Goal: Task Accomplishment & Management: Manage account settings

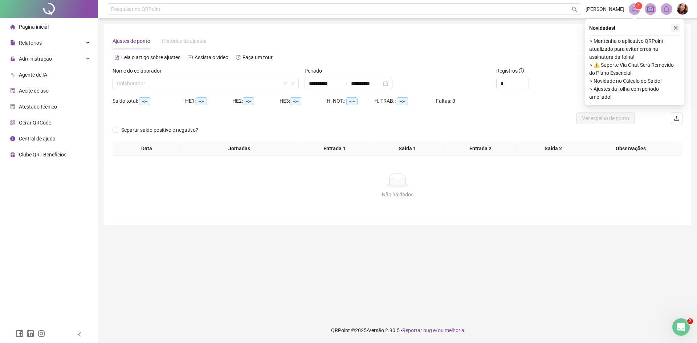
click at [679, 28] on button "button" at bounding box center [676, 28] width 9 height 9
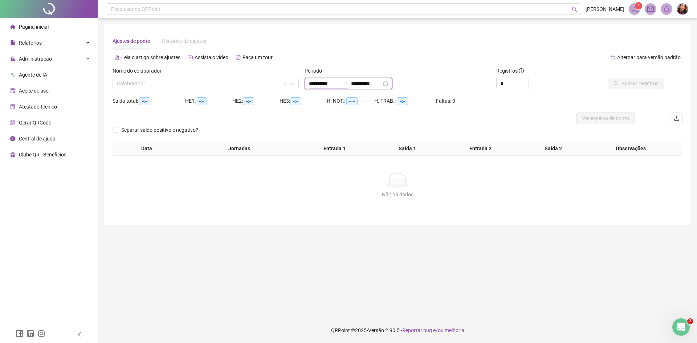
click at [333, 83] on input "**********" at bounding box center [324, 84] width 31 height 8
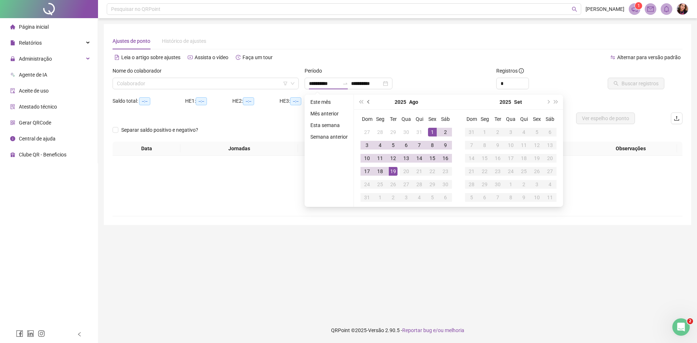
click at [368, 102] on span "prev-year" at bounding box center [370, 102] width 4 height 4
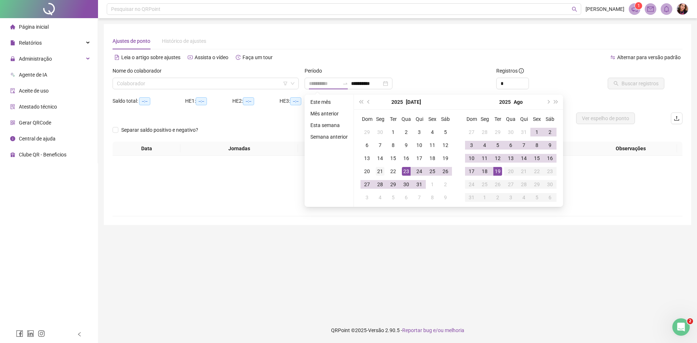
type input "**********"
click at [374, 166] on td "21" at bounding box center [380, 171] width 13 height 13
type input "**********"
click at [499, 173] on div "19" at bounding box center [498, 171] width 9 height 9
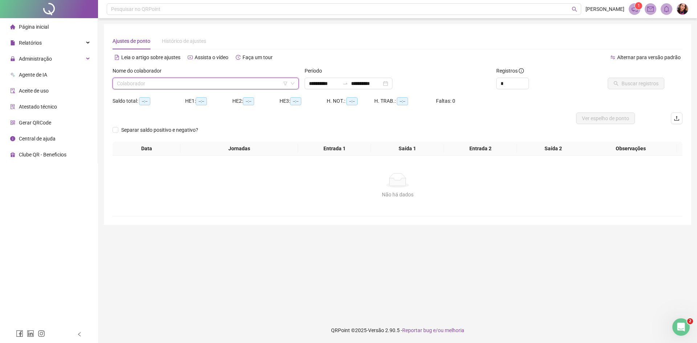
click at [187, 81] on input "search" at bounding box center [202, 83] width 171 height 11
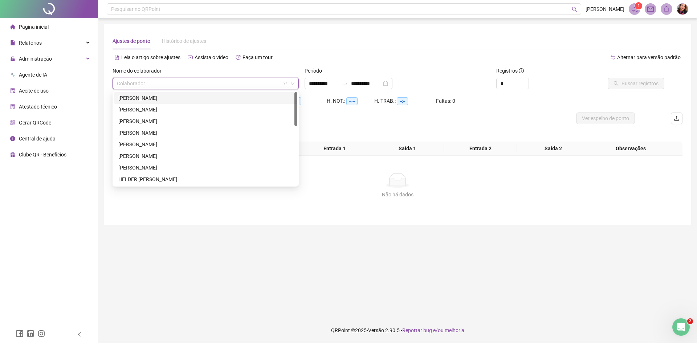
click at [195, 95] on div "BRUNO MIRANDA DE SOUSA" at bounding box center [205, 98] width 175 height 8
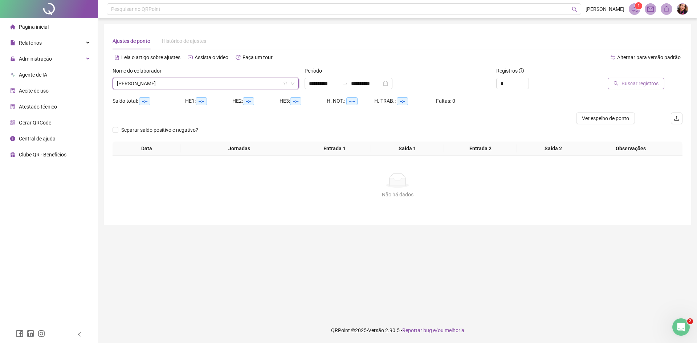
click at [624, 84] on span "Buscar registros" at bounding box center [640, 84] width 37 height 8
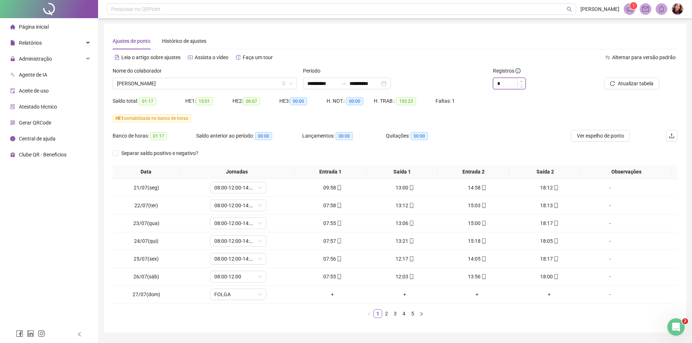
type input "*"
click at [522, 81] on icon "up" at bounding box center [521, 81] width 3 height 3
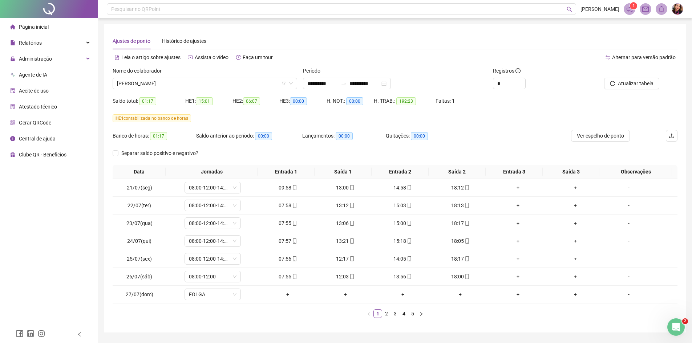
click at [668, 57] on span "Alternar para versão padrão" at bounding box center [644, 57] width 64 height 6
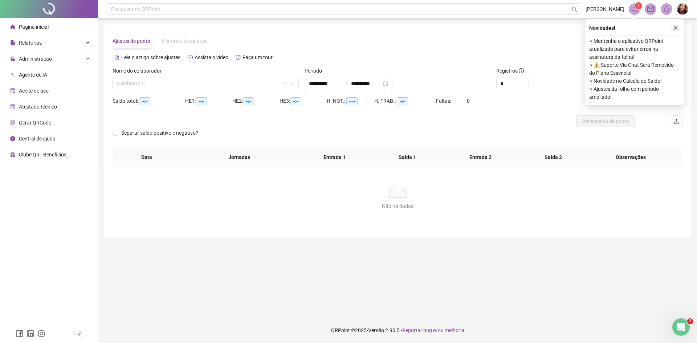
click at [677, 30] on icon "close" at bounding box center [675, 27] width 5 height 5
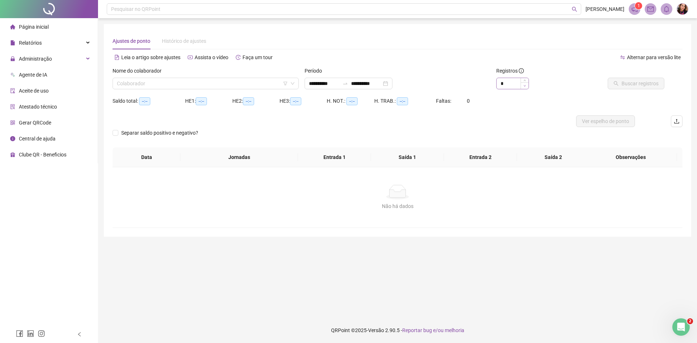
click at [527, 85] on span "Decrease Value" at bounding box center [525, 85] width 8 height 7
click at [527, 87] on span "Decrease Value" at bounding box center [525, 85] width 8 height 7
click at [322, 79] on div "**********" at bounding box center [349, 84] width 88 height 12
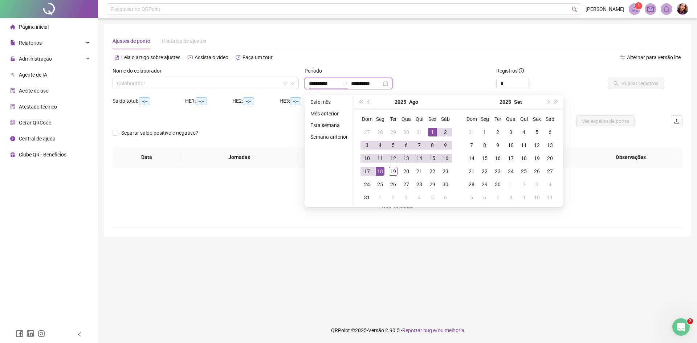
click at [324, 87] on input "**********" at bounding box center [324, 84] width 31 height 8
type input "**********"
click at [365, 102] on button "prev-year" at bounding box center [369, 102] width 8 height 15
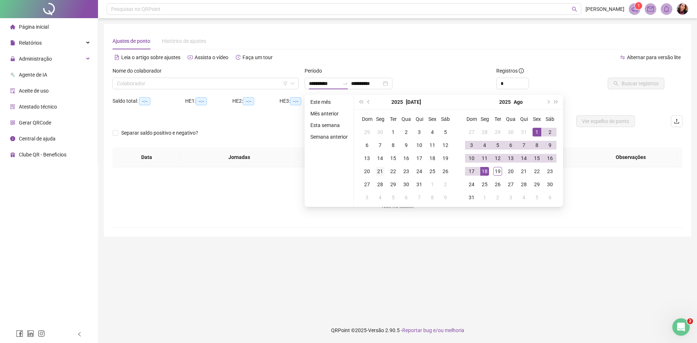
type input "**********"
click at [378, 171] on div "21" at bounding box center [380, 171] width 9 height 9
type input "**********"
click at [496, 169] on div "19" at bounding box center [498, 171] width 9 height 9
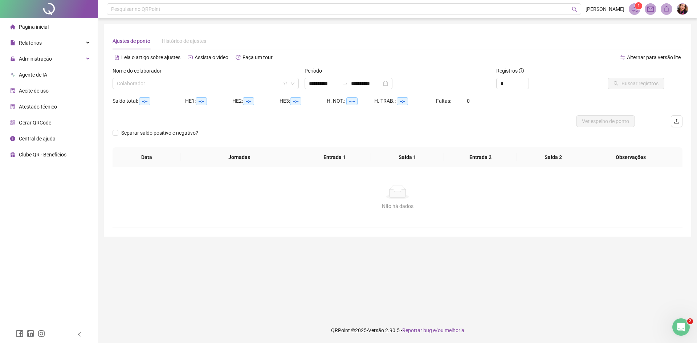
drag, startPoint x: 272, startPoint y: 73, endPoint x: 267, endPoint y: 76, distance: 6.2
click at [271, 73] on div "Nome do colaborador" at bounding box center [206, 72] width 186 height 11
click at [267, 83] on input "search" at bounding box center [202, 83] width 171 height 11
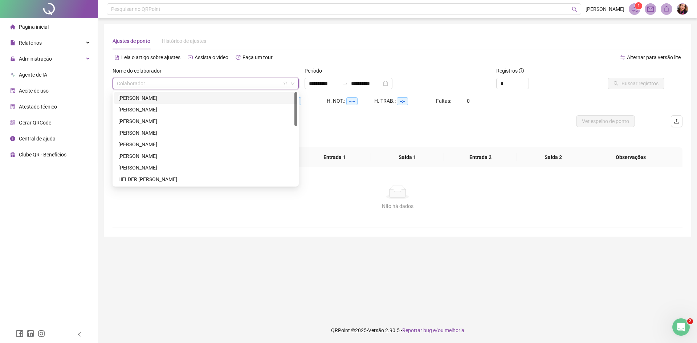
click at [263, 98] on div "BRUNO MIRANDA DE SOUSA" at bounding box center [205, 98] width 175 height 8
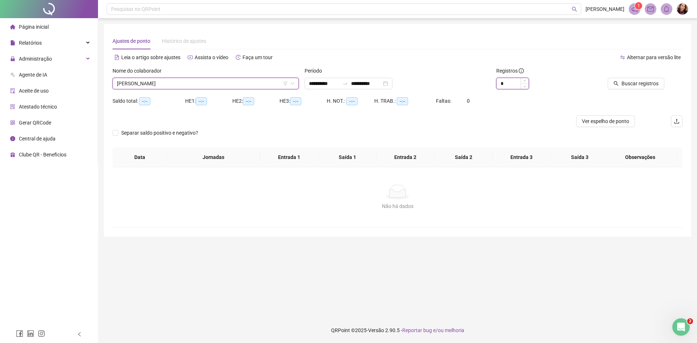
click at [525, 81] on icon "up" at bounding box center [525, 81] width 3 height 3
type input "*"
click at [525, 81] on icon "up" at bounding box center [525, 80] width 2 height 1
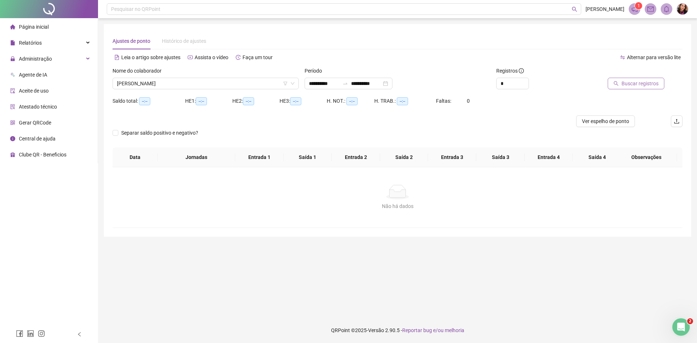
click at [657, 86] on span "Buscar registros" at bounding box center [640, 84] width 37 height 8
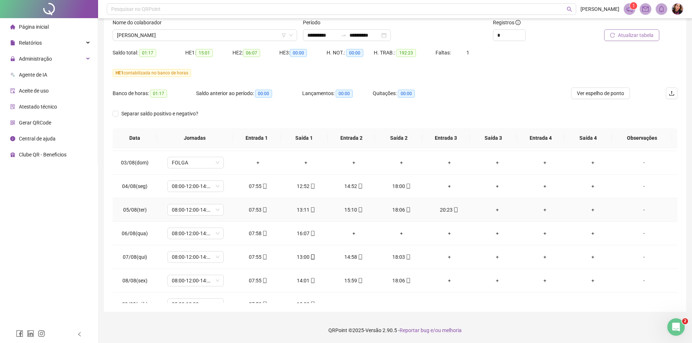
scroll to position [327, 0]
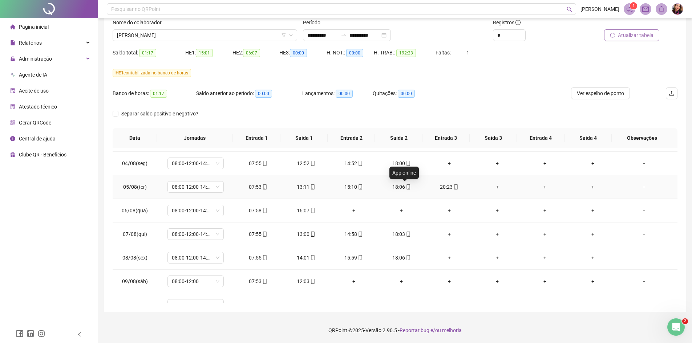
click at [406, 188] on icon "mobile" at bounding box center [408, 187] width 5 height 5
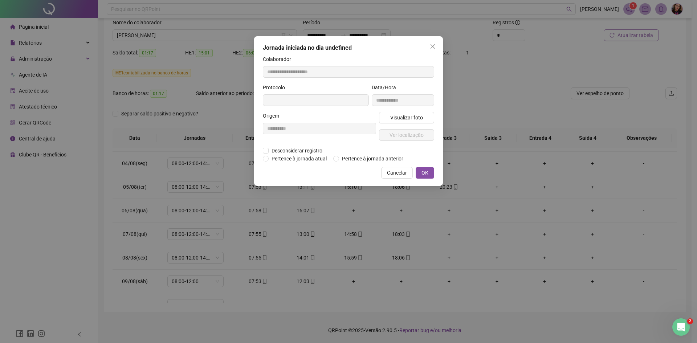
type input "**********"
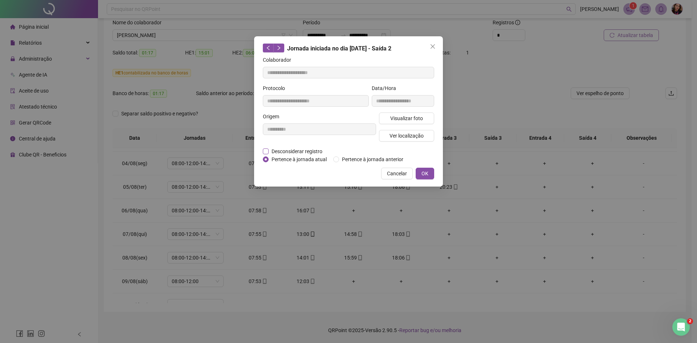
click at [290, 150] on span "Desconsiderar registro" at bounding box center [297, 151] width 57 height 8
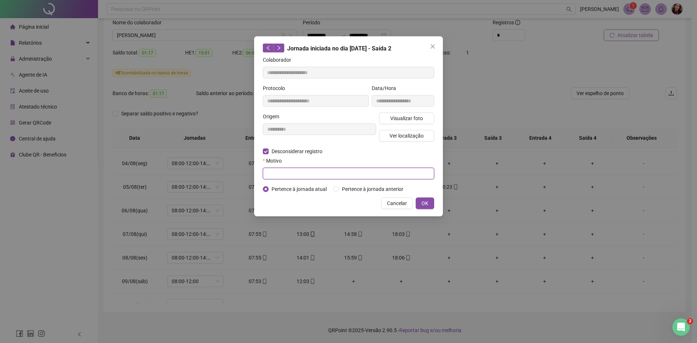
click at [297, 178] on input "text" at bounding box center [348, 174] width 171 height 12
type input "*"
type input "**********"
click at [428, 204] on span "OK" at bounding box center [425, 203] width 7 height 8
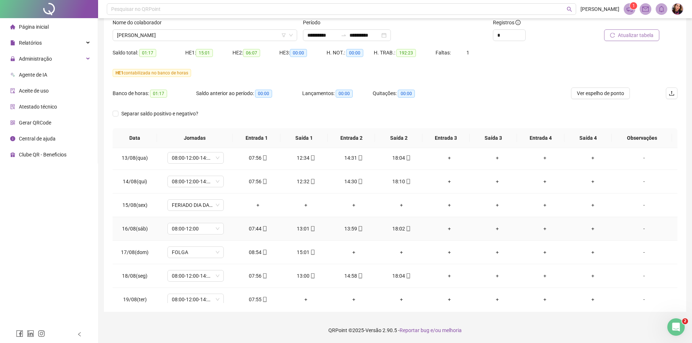
scroll to position [553, 0]
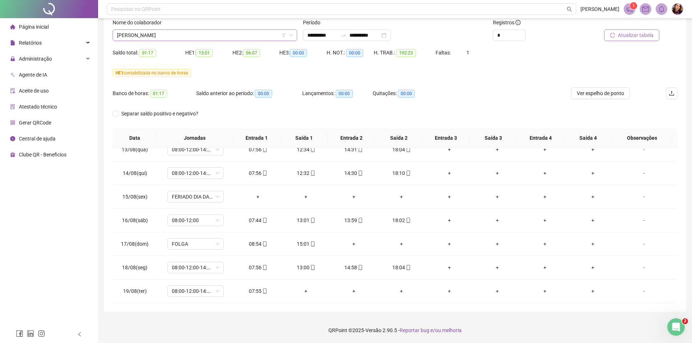
click at [143, 34] on span "BRUNO MIRANDA DE SOUSA" at bounding box center [205, 35] width 176 height 11
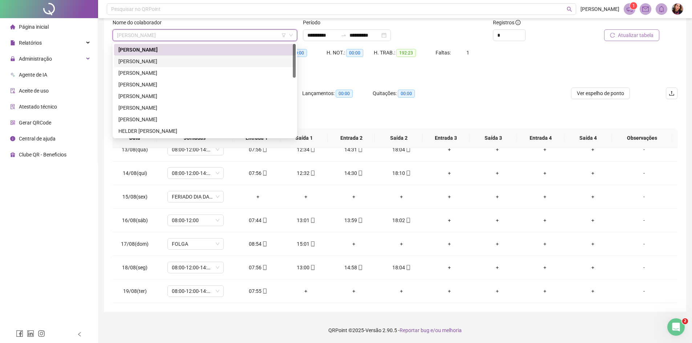
click at [145, 65] on div "CLESIO MAIA AGUIAR" at bounding box center [204, 61] width 173 height 8
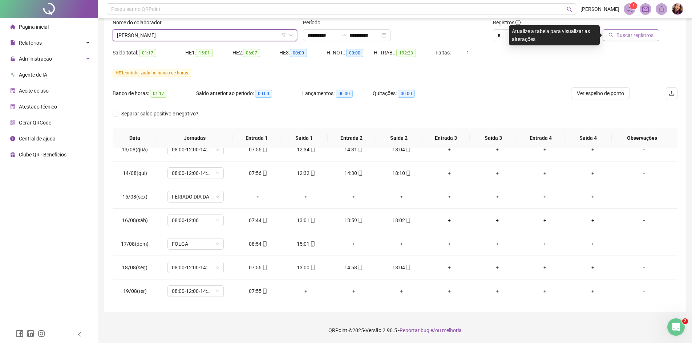
click at [613, 36] on icon "search" at bounding box center [610, 35] width 5 height 5
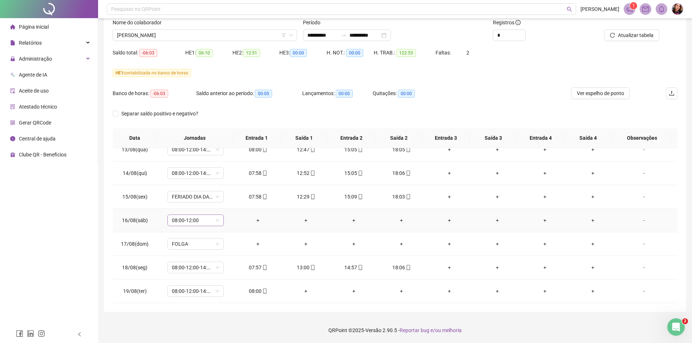
click at [217, 222] on span "08:00-12:00" at bounding box center [196, 220] width 48 height 11
click at [223, 292] on div "Folga compensatória" at bounding box center [207, 292] width 61 height 8
click at [227, 200] on span "Sim" at bounding box center [229, 202] width 8 height 8
click at [185, 36] on span "CLESIO MAIA AGUIAR" at bounding box center [205, 35] width 176 height 11
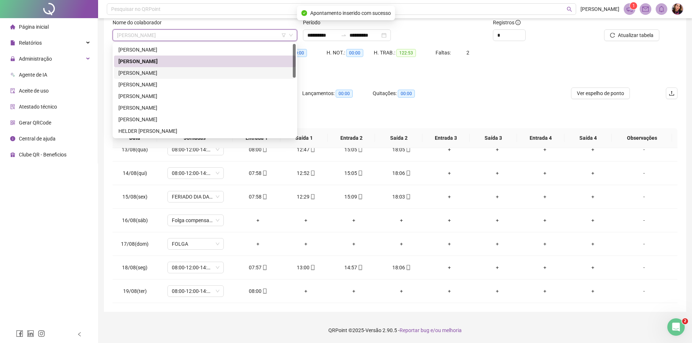
click at [196, 73] on div "DENIS AUGUSTO SILVA DE OLIVEIRA" at bounding box center [204, 73] width 173 height 8
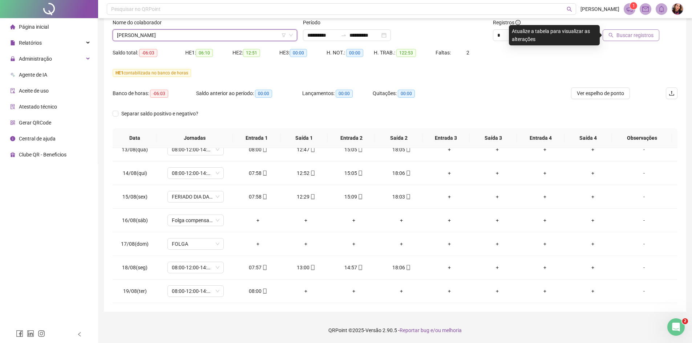
click at [640, 35] on span "Buscar registros" at bounding box center [634, 35] width 37 height 8
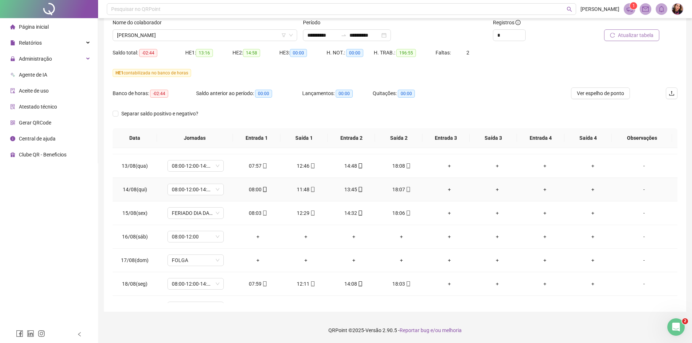
scroll to position [553, 0]
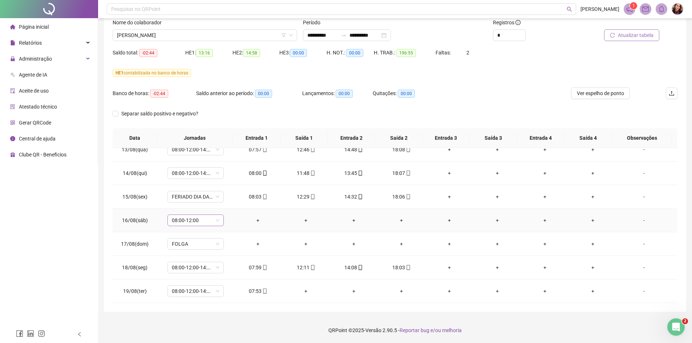
click at [214, 223] on span "08:00-12:00" at bounding box center [196, 220] width 48 height 11
drag, startPoint x: 223, startPoint y: 295, endPoint x: 227, endPoint y: 284, distance: 10.8
click at [223, 295] on div "Folga compensatória" at bounding box center [207, 292] width 61 height 8
click at [230, 201] on span "Sim" at bounding box center [229, 202] width 8 height 8
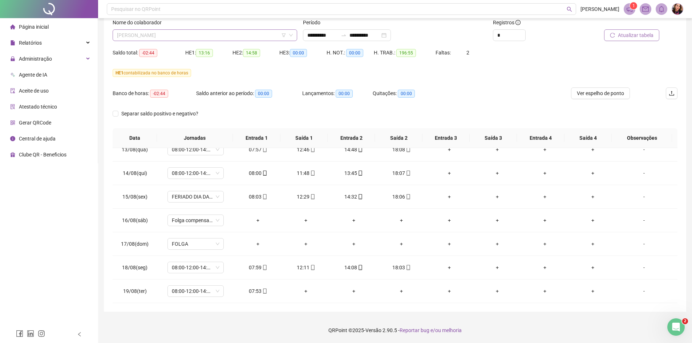
click at [168, 35] on span "DENIS AUGUSTO SILVA DE OLIVEIRA" at bounding box center [205, 35] width 176 height 11
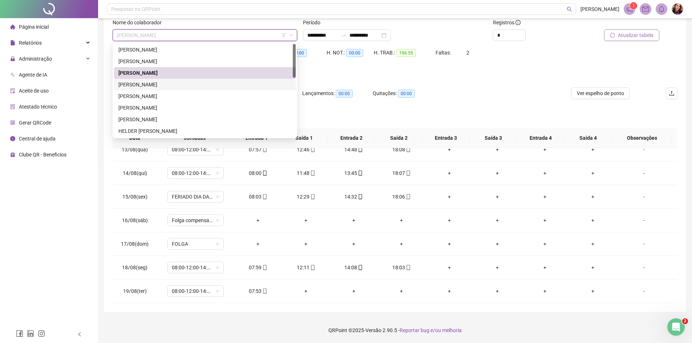
click at [181, 85] on div "[PERSON_NAME] [PERSON_NAME]" at bounding box center [204, 85] width 173 height 8
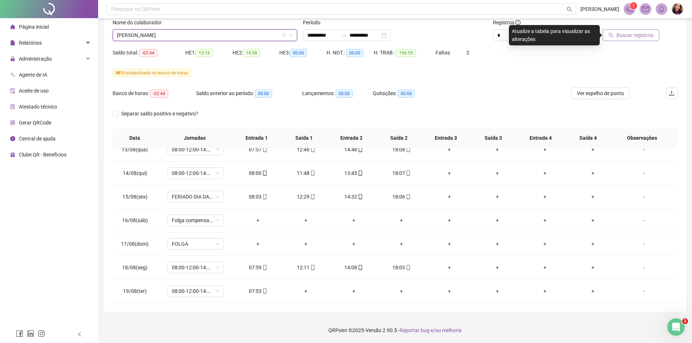
click at [636, 35] on span "Buscar registros" at bounding box center [634, 35] width 37 height 8
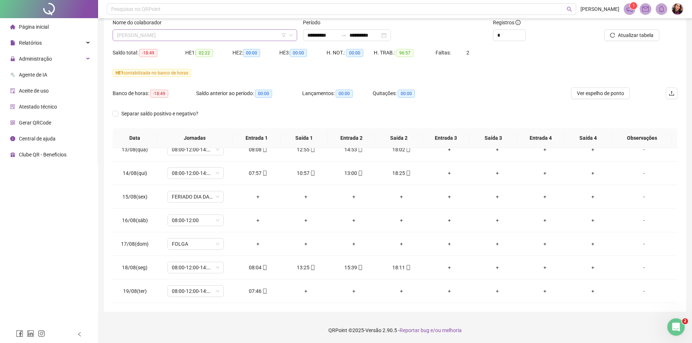
click at [224, 33] on span "[PERSON_NAME] [PERSON_NAME]" at bounding box center [205, 35] width 176 height 11
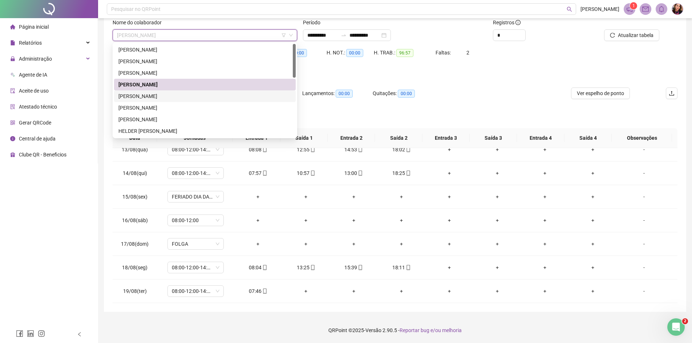
click at [205, 98] on div "EDUARDA FREITAS DUARTE" at bounding box center [204, 96] width 173 height 8
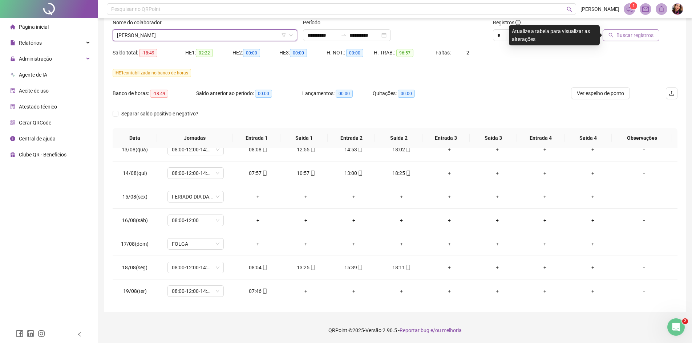
click at [651, 36] on span "Buscar registros" at bounding box center [634, 35] width 37 height 8
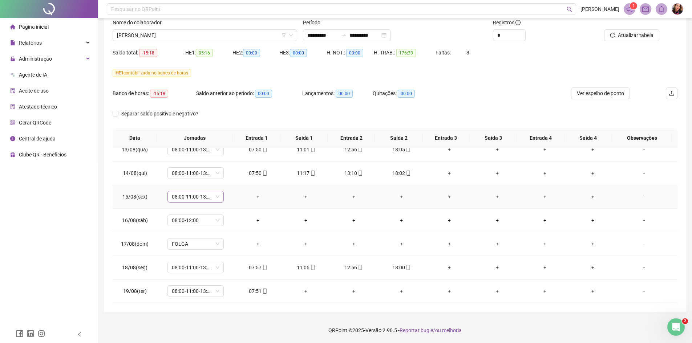
click at [212, 198] on span "08:00-11:00-13:00-18:00" at bounding box center [196, 196] width 48 height 11
click at [358, 226] on td "+" at bounding box center [354, 221] width 48 height 24
click at [637, 197] on div "-" at bounding box center [644, 197] width 43 height 8
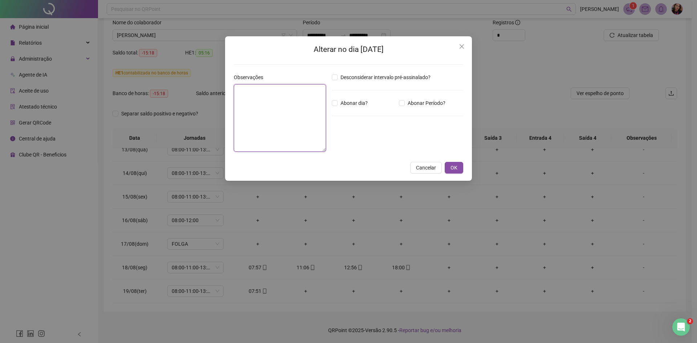
click at [290, 100] on textarea at bounding box center [280, 118] width 92 height 68
type textarea "**********"
click at [425, 168] on span "Cancelar" at bounding box center [426, 168] width 20 height 8
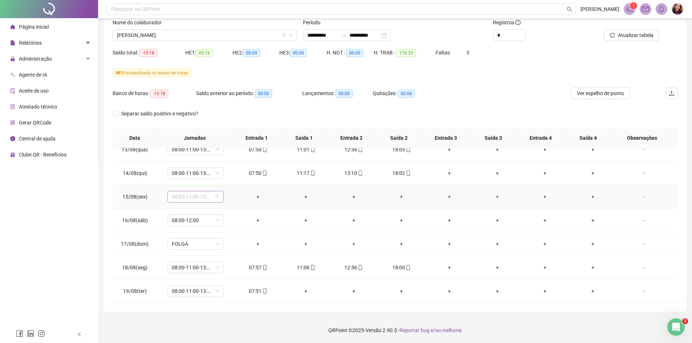
click at [219, 197] on div "08:00-11:00-13:00-18:00" at bounding box center [195, 197] width 56 height 12
drag, startPoint x: 215, startPoint y: 272, endPoint x: 238, endPoint y: 230, distance: 47.5
click at [215, 272] on div "Folga compensatória" at bounding box center [207, 269] width 61 height 8
drag, startPoint x: 233, startPoint y: 181, endPoint x: 236, endPoint y: 188, distance: 7.2
click at [232, 181] on button "Sim" at bounding box center [229, 178] width 14 height 9
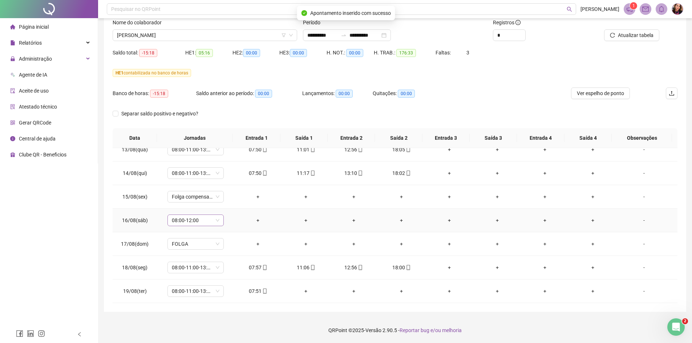
click at [219, 219] on div "08:00-12:00" at bounding box center [195, 221] width 56 height 12
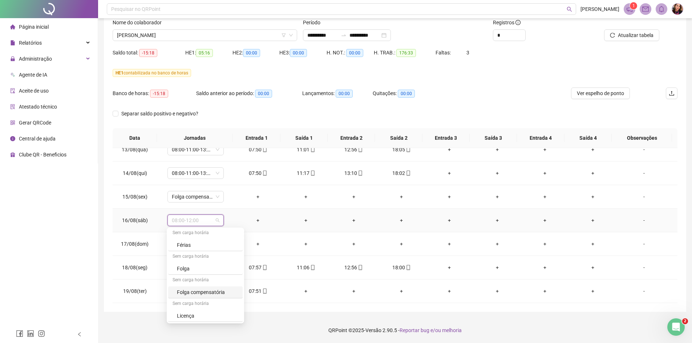
click at [214, 291] on div "Folga compensatória" at bounding box center [207, 292] width 61 height 8
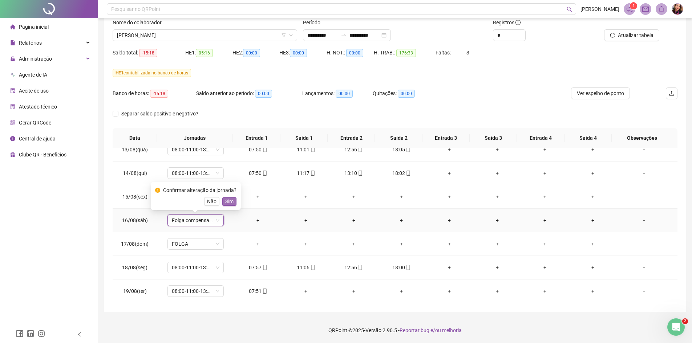
click at [227, 202] on span "Sim" at bounding box center [229, 202] width 8 height 8
click at [635, 40] on button "Atualizar tabela" at bounding box center [631, 35] width 55 height 12
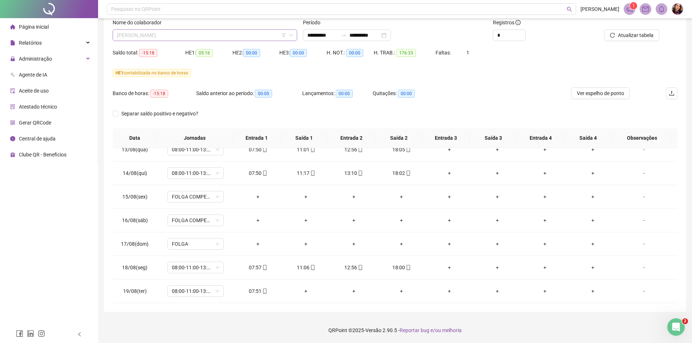
click at [158, 36] on span "EDUARDA FREITAS DUARTE" at bounding box center [205, 35] width 176 height 11
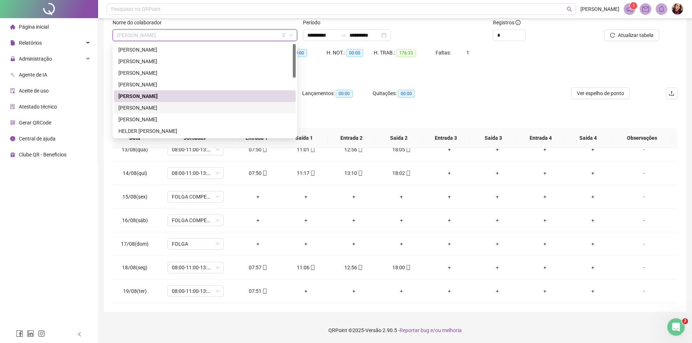
drag, startPoint x: 173, startPoint y: 106, endPoint x: 432, endPoint y: 82, distance: 260.5
click at [174, 106] on div "FELIX DOMINGOS LIMA" at bounding box center [204, 108] width 173 height 8
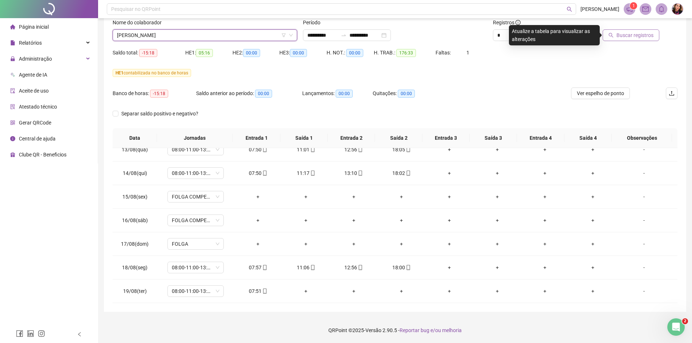
click at [613, 37] on icon "search" at bounding box center [611, 35] width 5 height 5
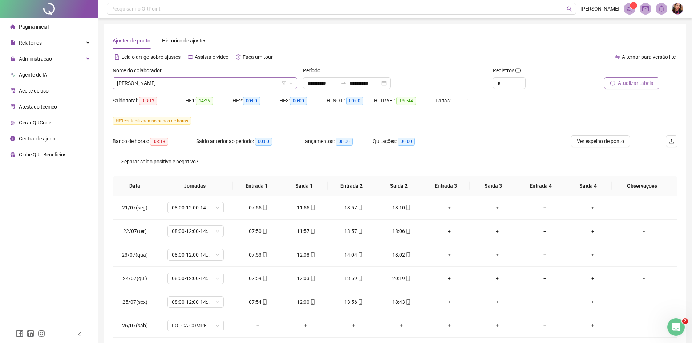
scroll to position [0, 0]
click at [200, 84] on span "FELIX DOMINGOS LIMA" at bounding box center [205, 83] width 176 height 11
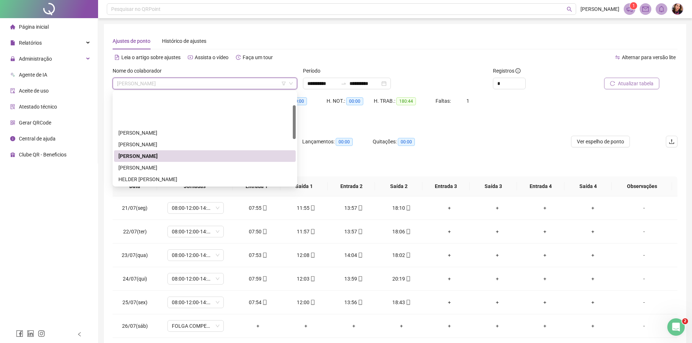
scroll to position [36, 0]
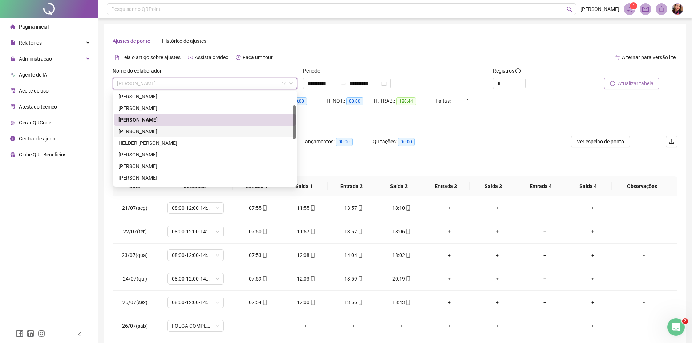
click at [178, 130] on div "[PERSON_NAME]" at bounding box center [204, 131] width 173 height 8
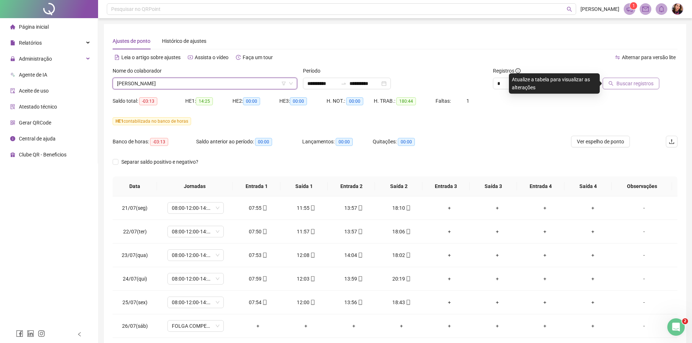
drag, startPoint x: 621, startPoint y: 78, endPoint x: 621, endPoint y: 85, distance: 6.2
click at [621, 85] on button "Buscar registros" at bounding box center [631, 84] width 57 height 12
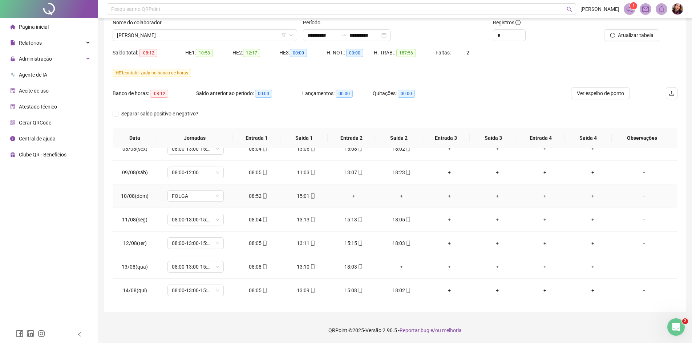
scroll to position [472, 0]
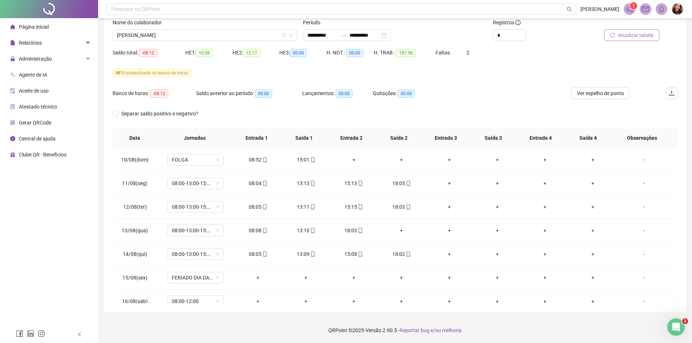
click at [639, 32] on span "Atualizar tabela" at bounding box center [636, 35] width 36 height 8
click at [629, 34] on span "Atualizar tabela" at bounding box center [636, 35] width 36 height 8
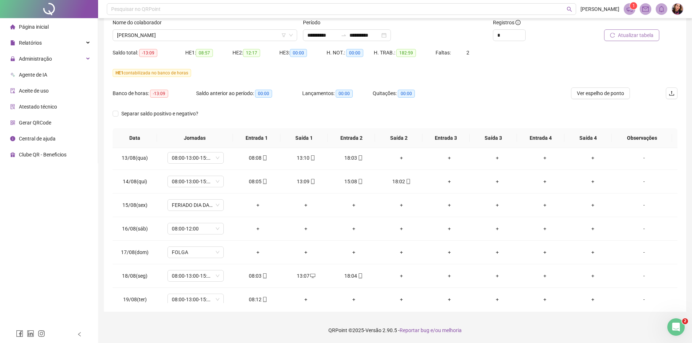
click at [630, 34] on span "Atualizar tabela" at bounding box center [636, 35] width 36 height 8
click at [652, 39] on span "Atualizar tabela" at bounding box center [636, 35] width 36 height 8
click at [216, 230] on span "08:00-12:00" at bounding box center [196, 228] width 48 height 11
click at [220, 300] on div "Folga compensatória" at bounding box center [207, 301] width 61 height 8
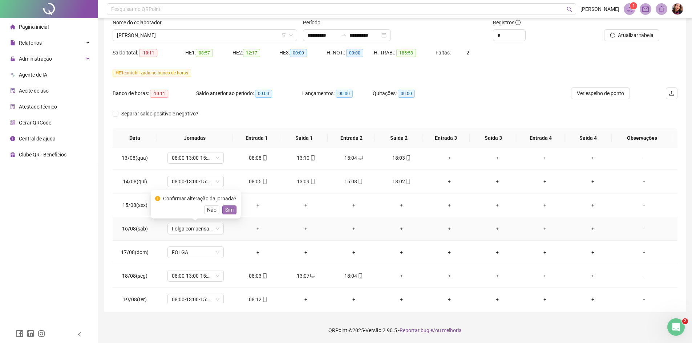
click at [228, 213] on span "Sim" at bounding box center [229, 210] width 8 height 8
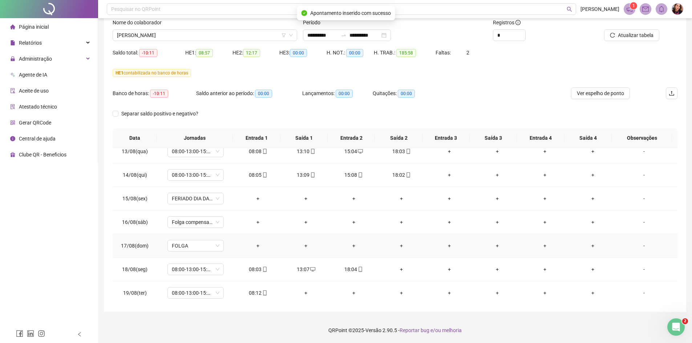
scroll to position [553, 0]
click at [625, 39] on button "Atualizar tabela" at bounding box center [631, 35] width 55 height 12
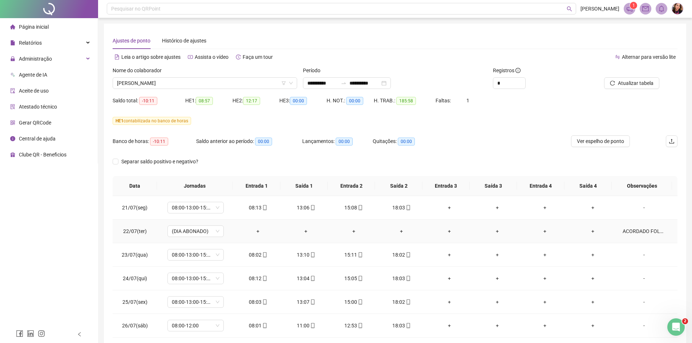
scroll to position [0, 0]
click at [160, 84] on span "[PERSON_NAME]" at bounding box center [205, 83] width 176 height 11
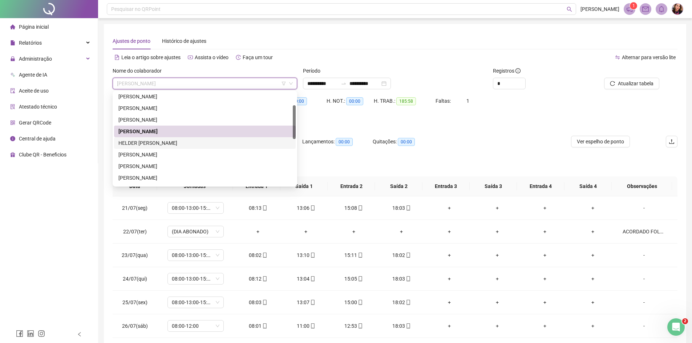
drag, startPoint x: 171, startPoint y: 144, endPoint x: 192, endPoint y: 142, distance: 21.5
click at [171, 144] on div "HELDER ELIEZER DE MATOS" at bounding box center [204, 143] width 173 height 8
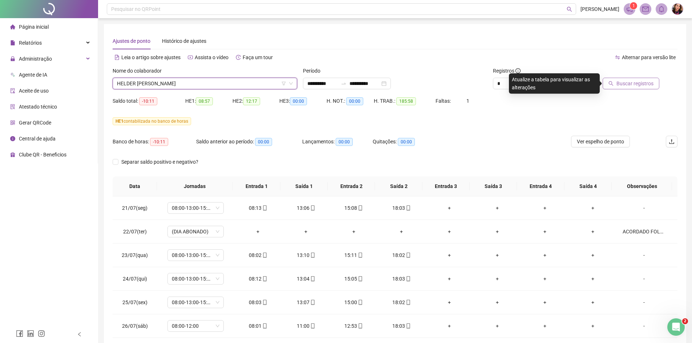
click at [627, 85] on span "Buscar registros" at bounding box center [634, 84] width 37 height 8
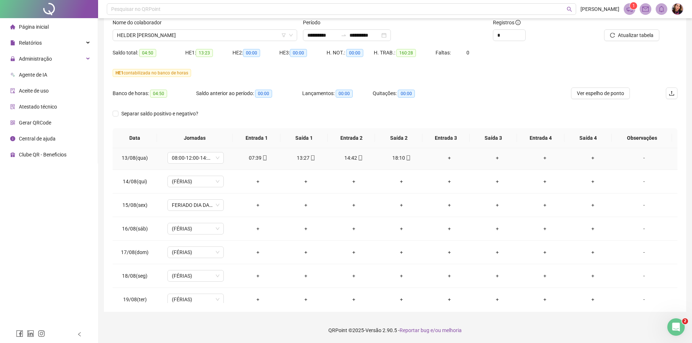
scroll to position [553, 0]
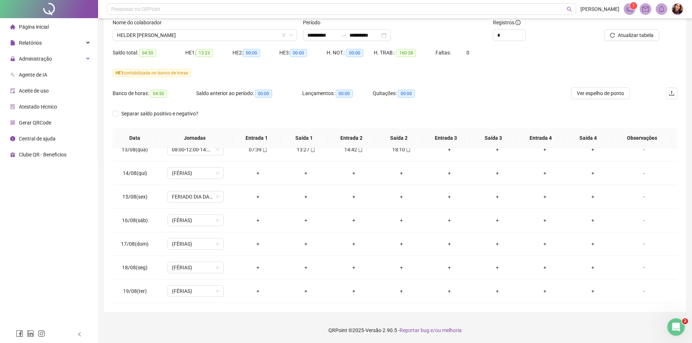
click at [196, 43] on div "Nome do colaborador HELDER ELIEZER DE MATOS" at bounding box center [205, 33] width 190 height 28
click at [194, 41] on div "Nome do colaborador HELDER ELIEZER DE MATOS" at bounding box center [205, 33] width 190 height 28
click at [195, 38] on span "HELDER ELIEZER DE MATOS" at bounding box center [205, 35] width 176 height 11
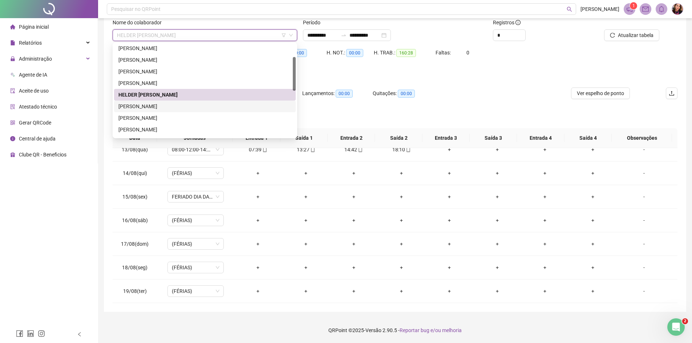
click at [196, 103] on div "HUDSON BATISTA DO NASCIMENTO" at bounding box center [204, 106] width 173 height 8
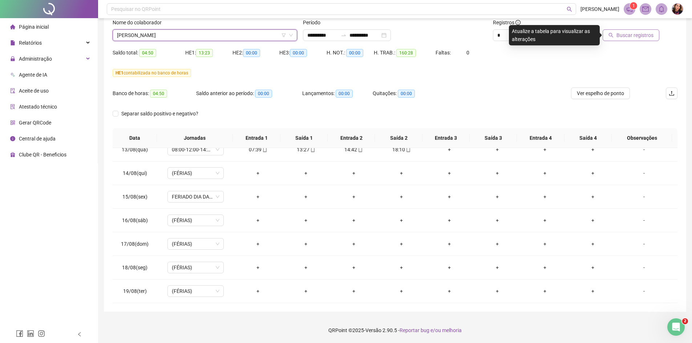
click at [633, 41] on button "Buscar registros" at bounding box center [631, 35] width 57 height 12
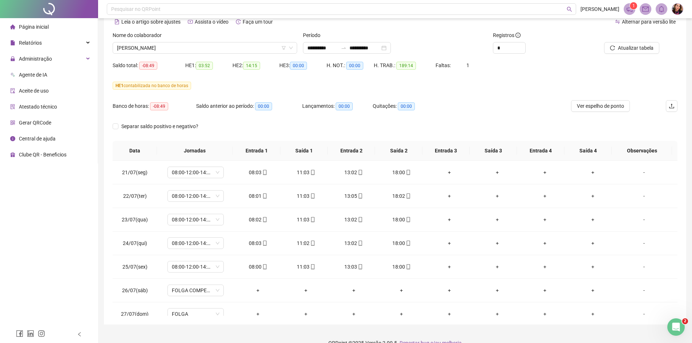
scroll to position [48, 0]
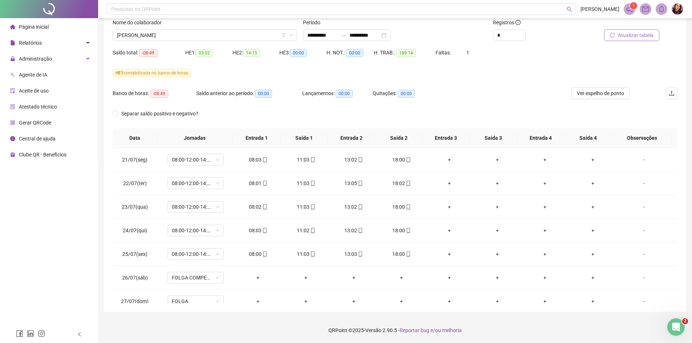
click at [649, 32] on span "Atualizar tabela" at bounding box center [636, 35] width 36 height 8
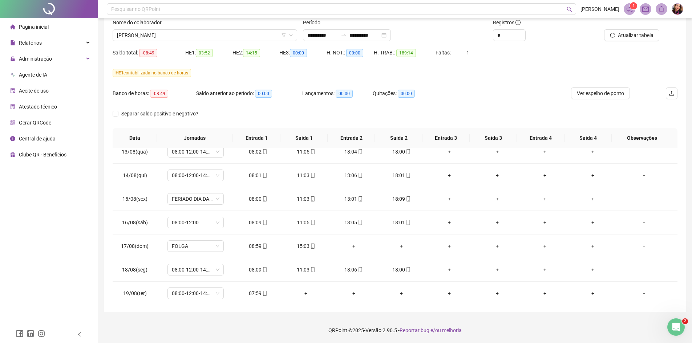
scroll to position [553, 0]
click at [181, 37] on span "HUDSON BATISTA DO NASCIMENTO" at bounding box center [205, 35] width 176 height 11
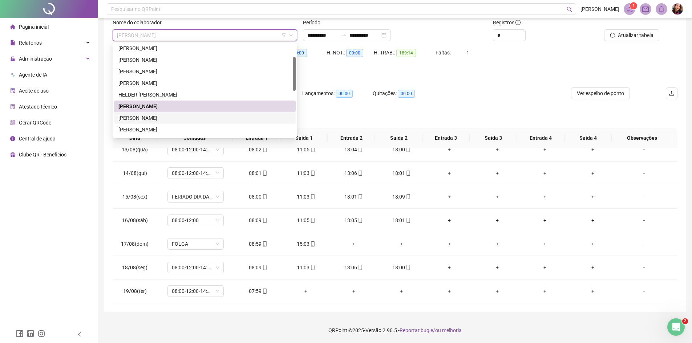
click at [159, 119] on div "JESSIANE FERNANDES FERREIRA" at bounding box center [204, 118] width 173 height 8
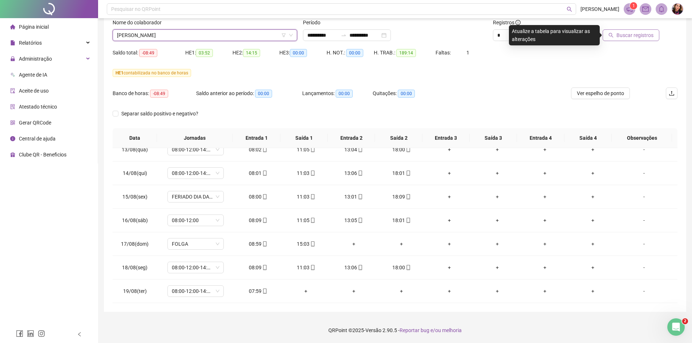
click at [634, 38] on span "Buscar registros" at bounding box center [634, 35] width 37 height 8
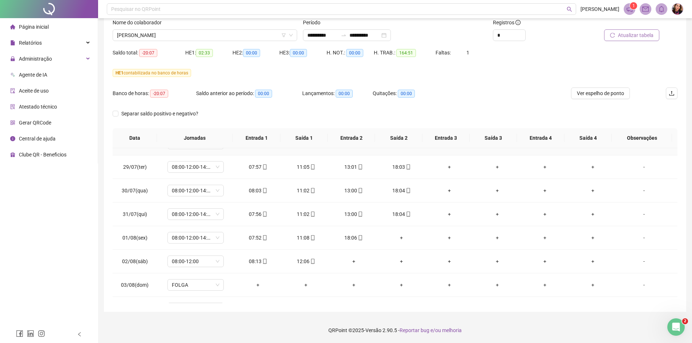
scroll to position [218, 0]
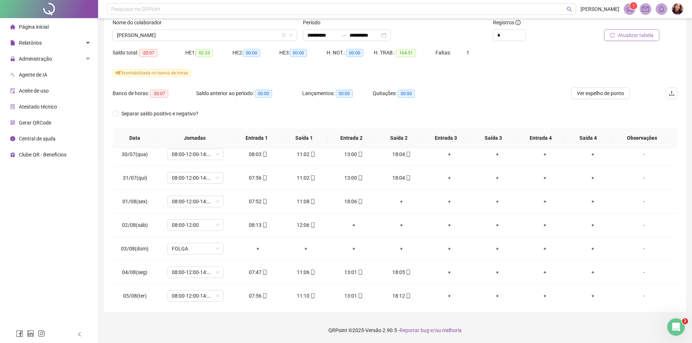
click at [618, 39] on button "Atualizar tabela" at bounding box center [631, 35] width 55 height 12
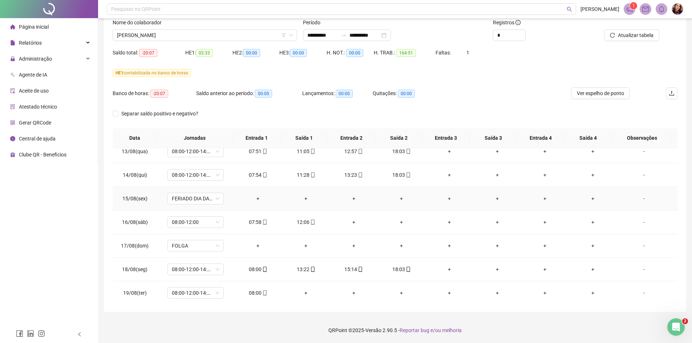
scroll to position [553, 0]
click at [630, 35] on span "Atualizar tabela" at bounding box center [636, 35] width 36 height 8
click at [195, 30] on span "JESSIANE FERNANDES FERREIRA" at bounding box center [205, 35] width 176 height 11
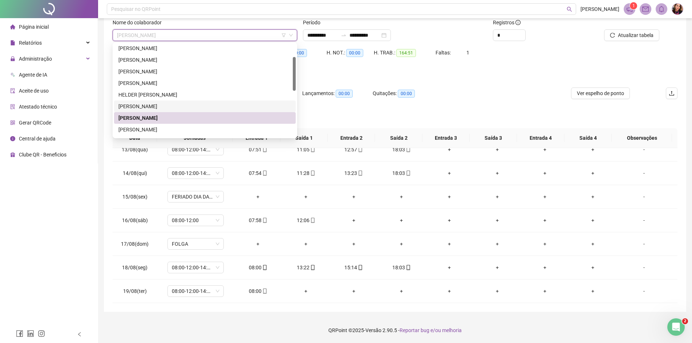
scroll to position [73, 0]
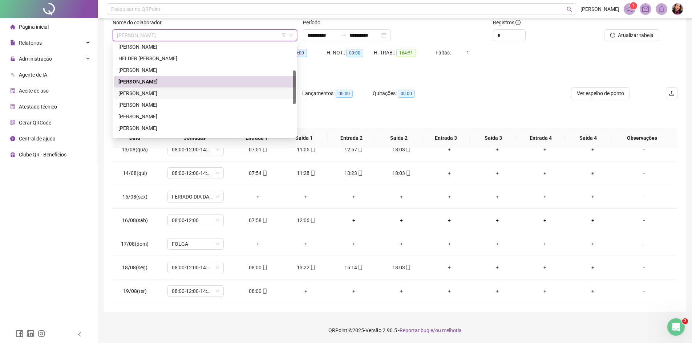
click at [166, 94] on div "KESLEY BARBOSA SILVA" at bounding box center [204, 93] width 173 height 8
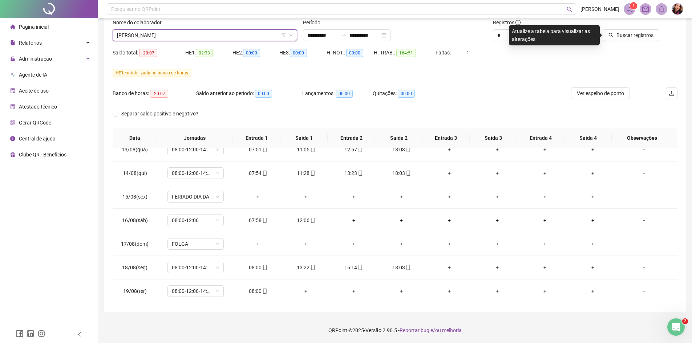
click at [635, 43] on div "Buscar registros" at bounding box center [632, 33] width 95 height 28
click at [633, 39] on span "Buscar registros" at bounding box center [634, 35] width 37 height 8
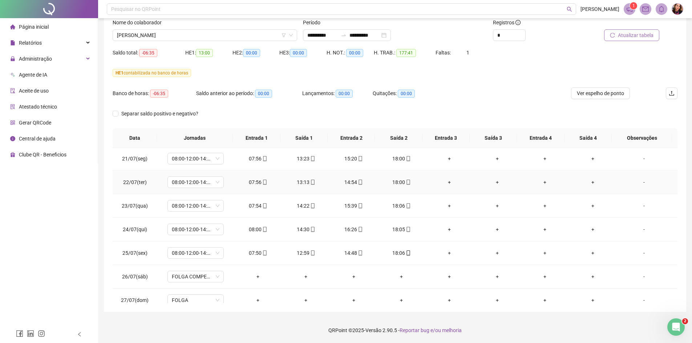
scroll to position [0, 0]
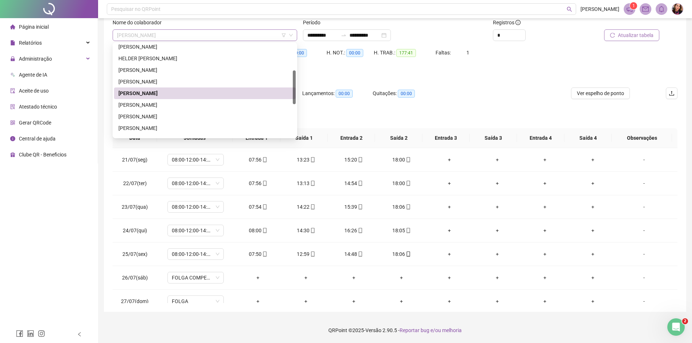
click at [200, 39] on span "KESLEY BARBOSA SILVA" at bounding box center [205, 35] width 176 height 11
click at [206, 106] on div "[PERSON_NAME]" at bounding box center [204, 105] width 173 height 8
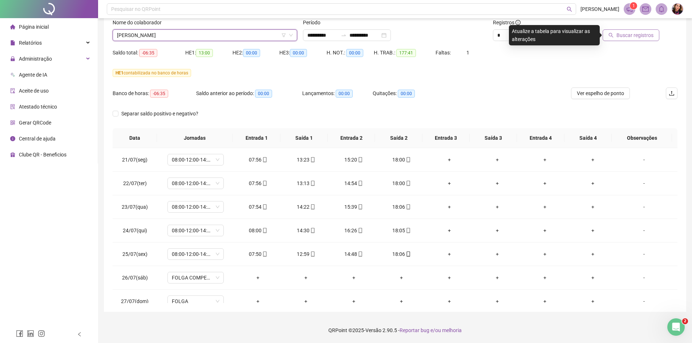
click at [638, 38] on span "Buscar registros" at bounding box center [634, 35] width 37 height 8
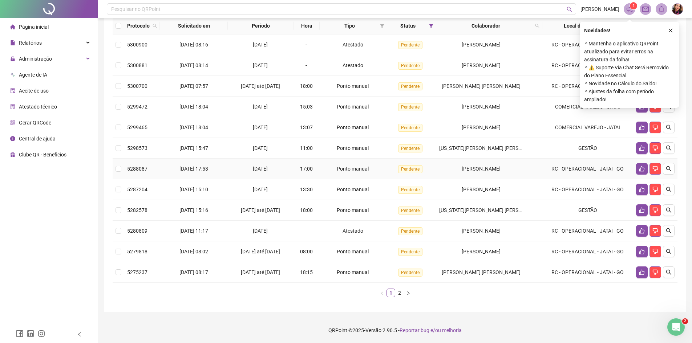
scroll to position [100, 0]
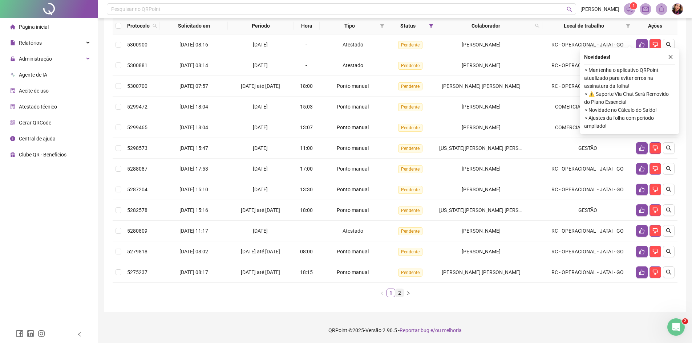
click at [397, 293] on link "2" at bounding box center [400, 293] width 8 height 8
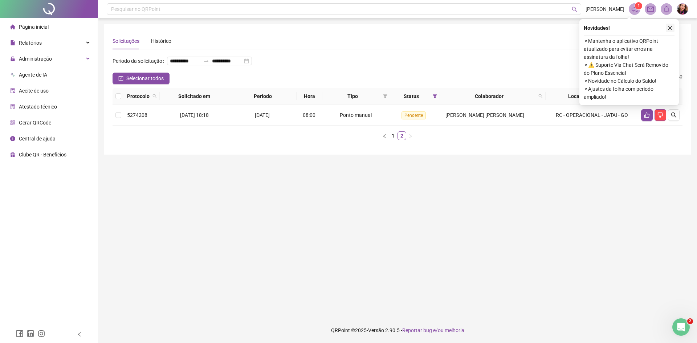
click at [668, 27] on icon "close" at bounding box center [670, 27] width 5 height 5
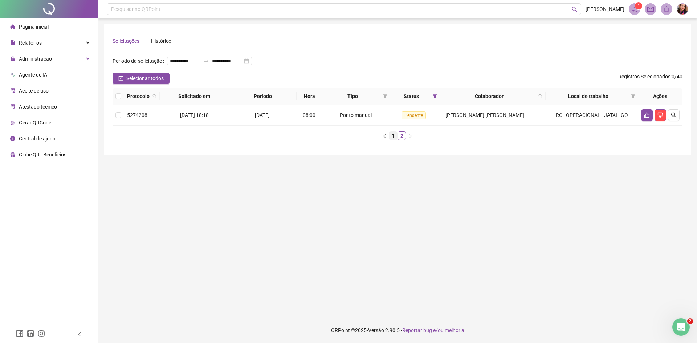
click at [392, 140] on link "1" at bounding box center [393, 136] width 8 height 8
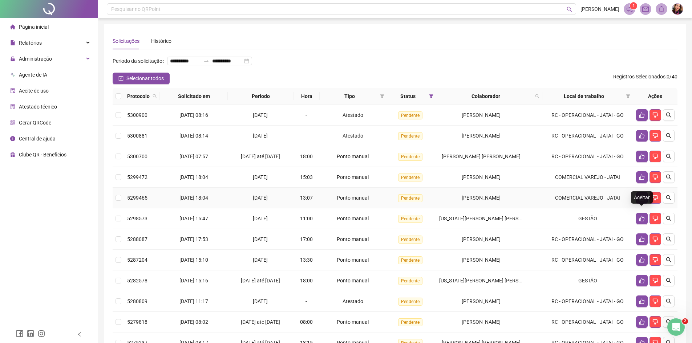
click at [638, 204] on button "button" at bounding box center [642, 198] width 12 height 12
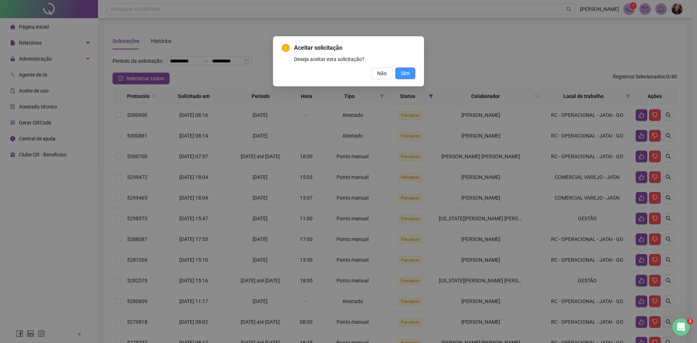
click at [408, 72] on span "Sim" at bounding box center [405, 73] width 8 height 8
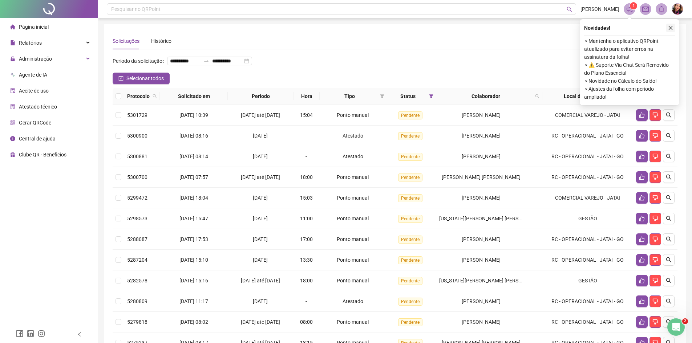
click at [669, 31] on button "button" at bounding box center [670, 28] width 9 height 9
click at [670, 28] on icon "close" at bounding box center [671, 28] width 4 height 4
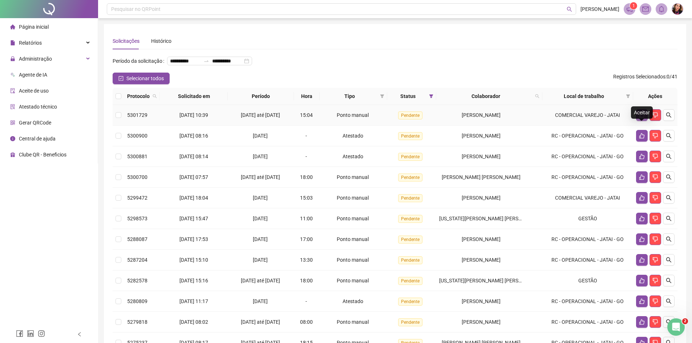
click at [640, 121] on button "button" at bounding box center [642, 115] width 12 height 12
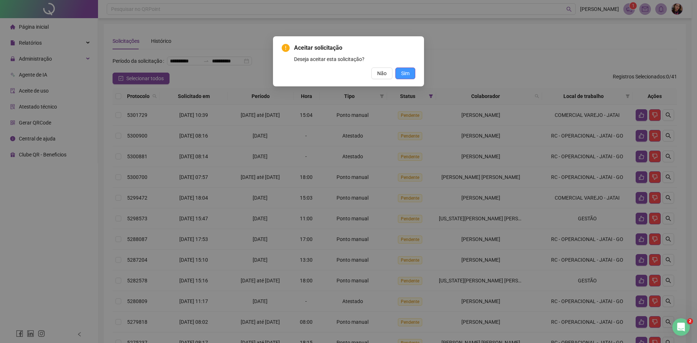
click at [404, 72] on span "Sim" at bounding box center [405, 73] width 8 height 8
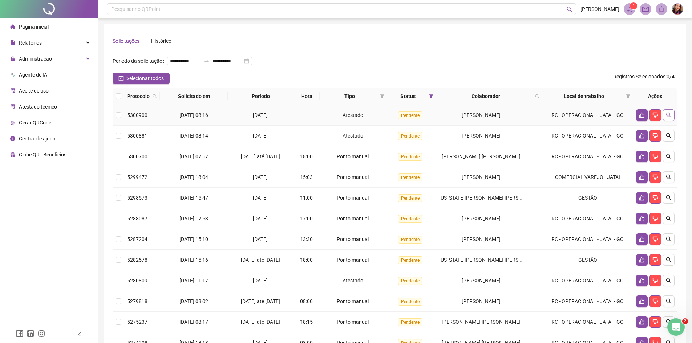
click at [671, 118] on icon "search" at bounding box center [669, 115] width 6 height 6
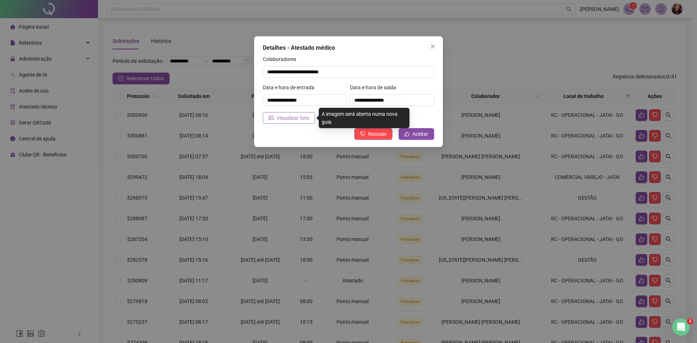
click at [300, 119] on span "Visualizar foto" at bounding box center [293, 118] width 33 height 8
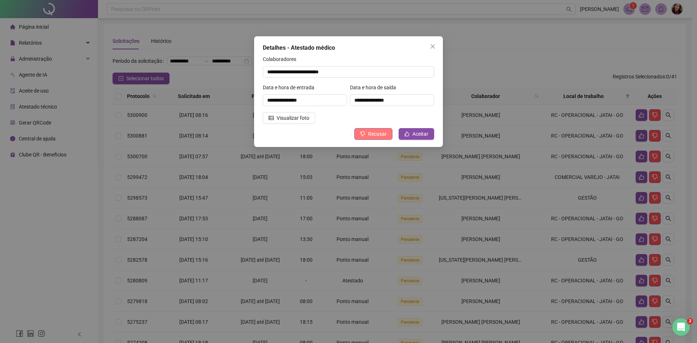
click at [371, 134] on span "Recusar" at bounding box center [377, 134] width 19 height 8
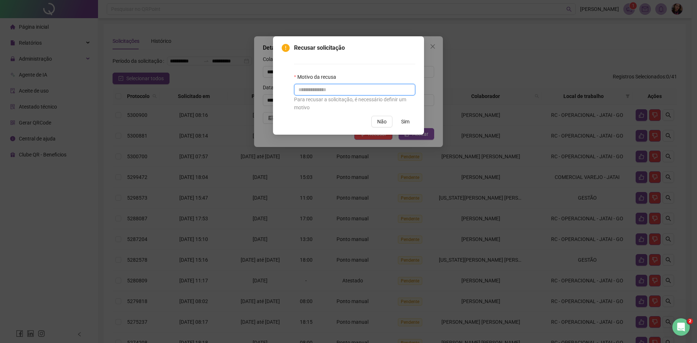
click at [334, 90] on input "text" at bounding box center [354, 90] width 121 height 12
click at [413, 88] on input "**********" at bounding box center [354, 90] width 121 height 12
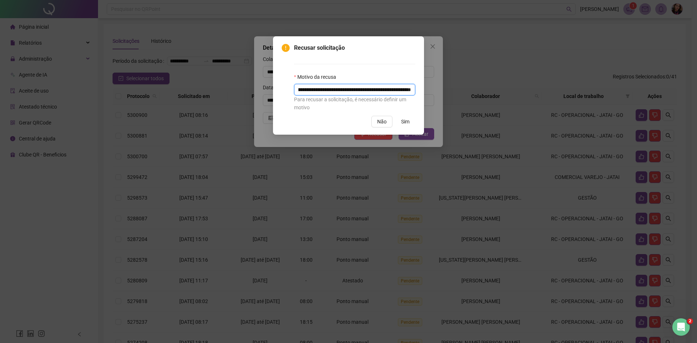
type input "**********"
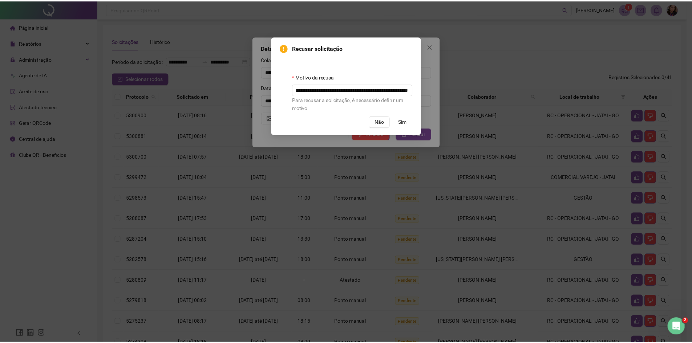
scroll to position [0, 0]
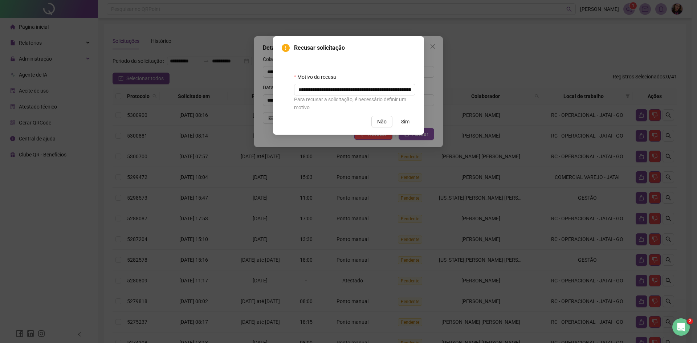
click at [403, 122] on span "Sim" at bounding box center [405, 122] width 8 height 8
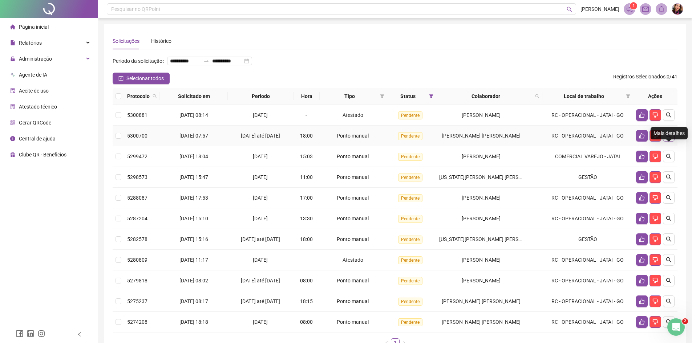
click at [670, 138] on icon "search" at bounding box center [668, 135] width 5 height 5
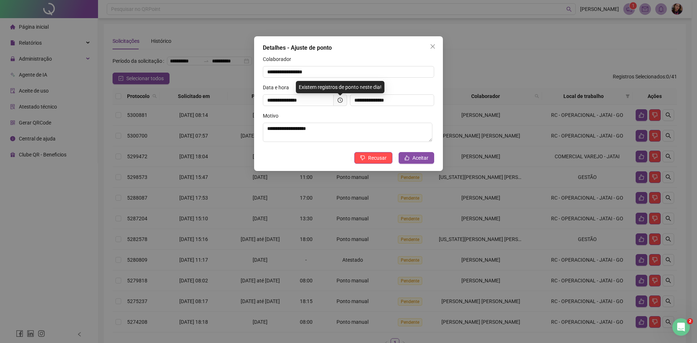
click at [555, 82] on div "**********" at bounding box center [348, 171] width 697 height 343
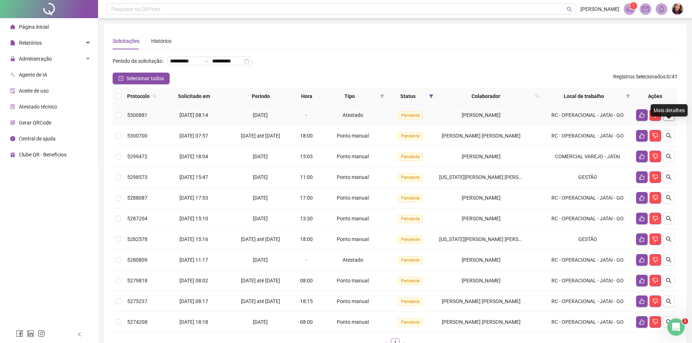
click at [666, 118] on icon "search" at bounding box center [669, 115] width 6 height 6
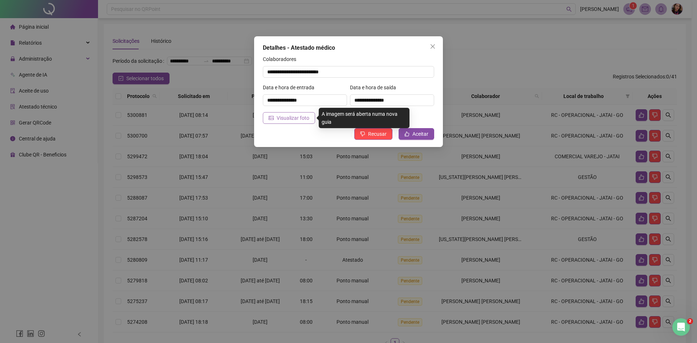
click at [289, 120] on span "Visualizar foto" at bounding box center [293, 118] width 33 height 8
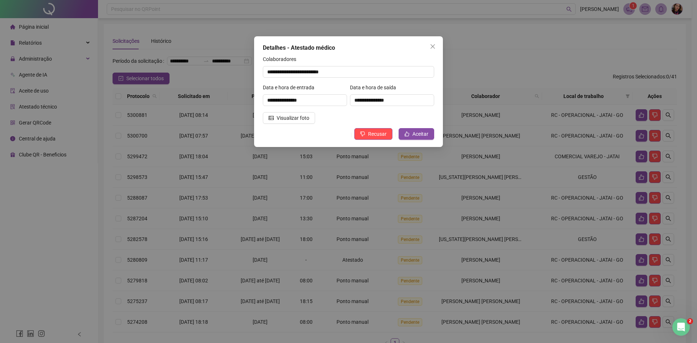
drag, startPoint x: 29, startPoint y: 27, endPoint x: 65, endPoint y: 25, distance: 35.7
click at [29, 28] on div "**********" at bounding box center [348, 171] width 697 height 343
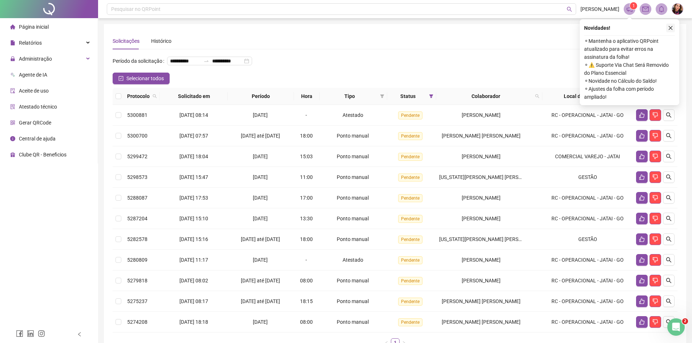
click at [672, 28] on icon "close" at bounding box center [670, 27] width 5 height 5
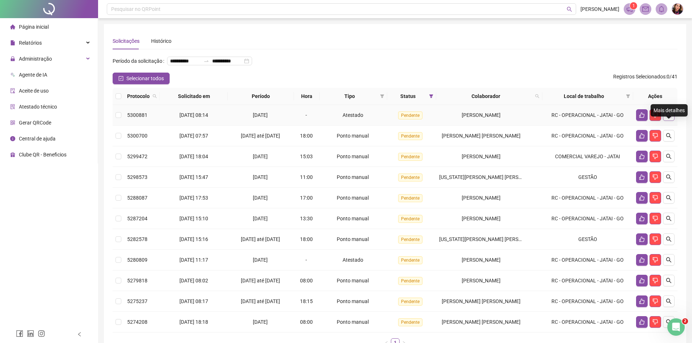
click at [670, 118] on icon "search" at bounding box center [669, 115] width 6 height 6
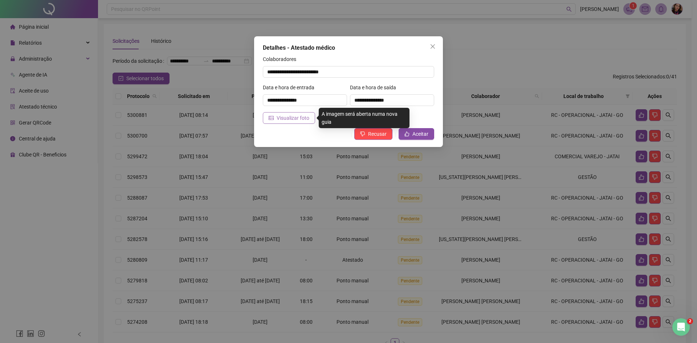
click at [292, 123] on button "Visualizar foto" at bounding box center [289, 118] width 52 height 12
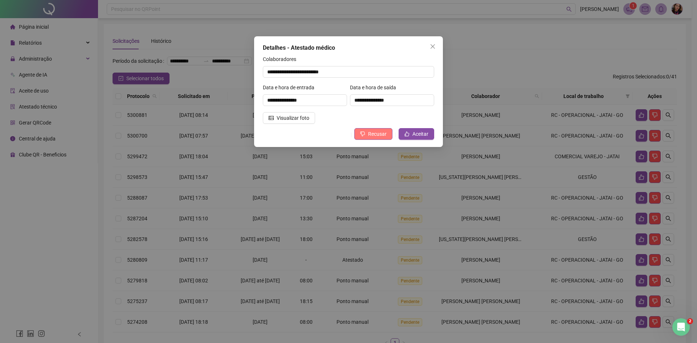
click at [379, 133] on span "Recusar" at bounding box center [377, 134] width 19 height 8
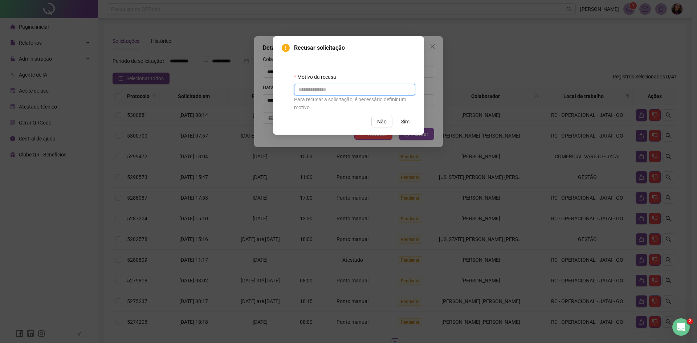
click at [345, 85] on input "text" at bounding box center [354, 90] width 121 height 12
paste input "**********"
type input "**********"
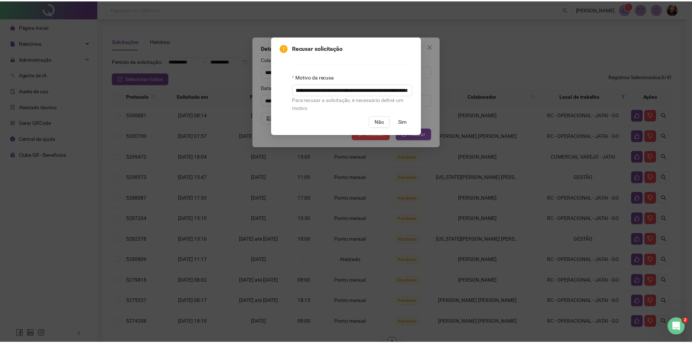
scroll to position [0, 0]
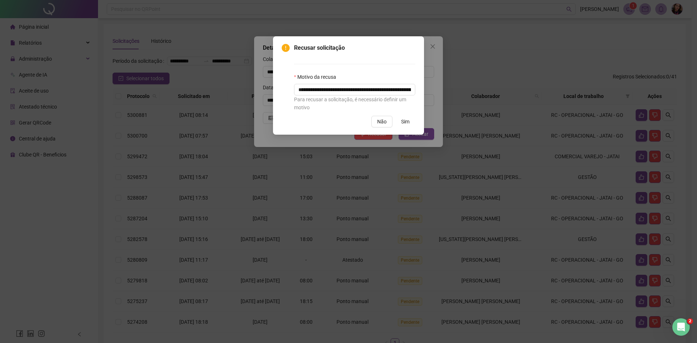
click at [404, 124] on span "Sim" at bounding box center [405, 122] width 8 height 8
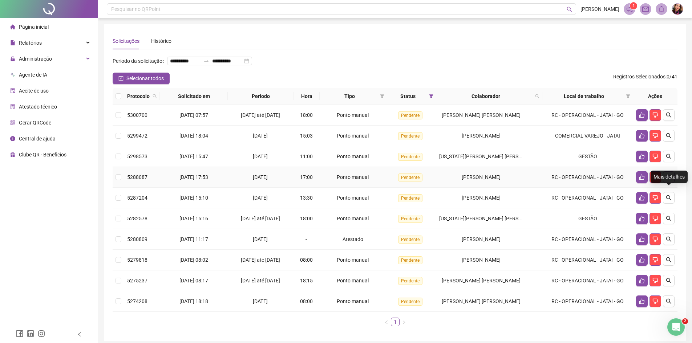
click at [669, 180] on icon "search" at bounding box center [669, 177] width 6 height 6
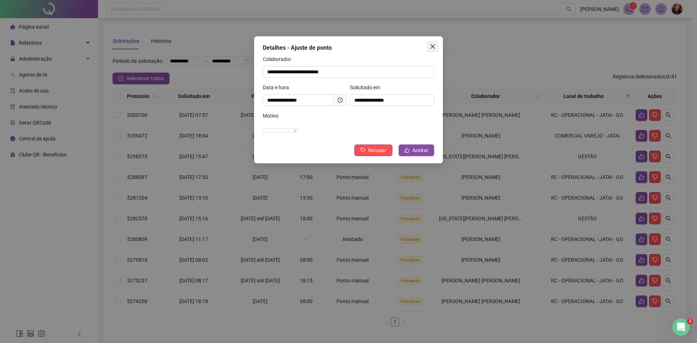
click at [437, 45] on span "Close" at bounding box center [433, 47] width 12 height 6
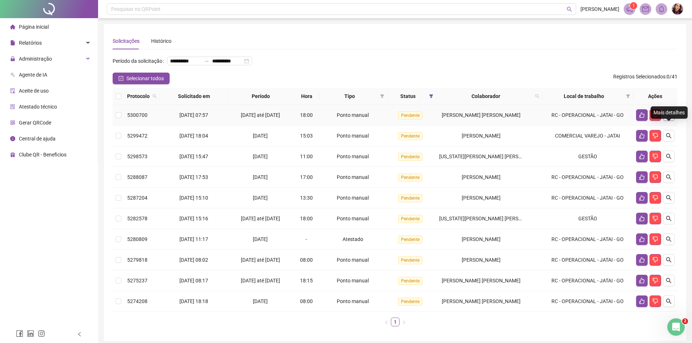
click at [666, 118] on icon "search" at bounding box center [668, 115] width 5 height 5
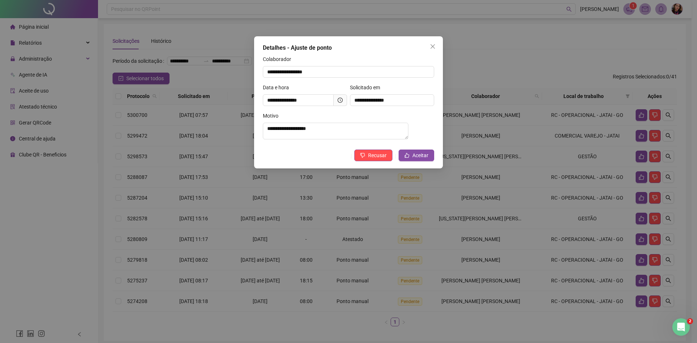
click at [436, 44] on span "Close" at bounding box center [433, 47] width 12 height 6
